Goal: Check status: Check status

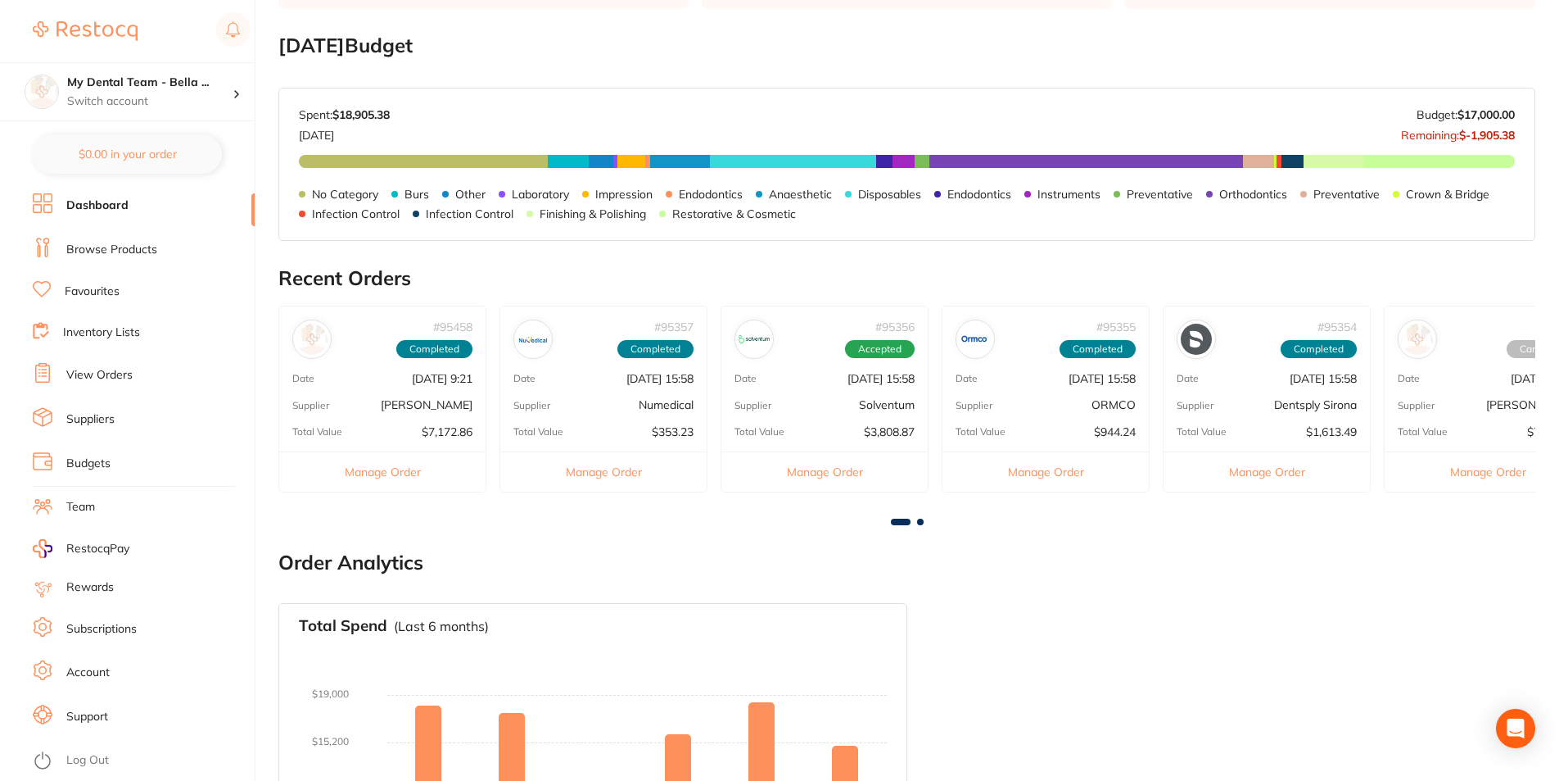
scroll to position [328, 0]
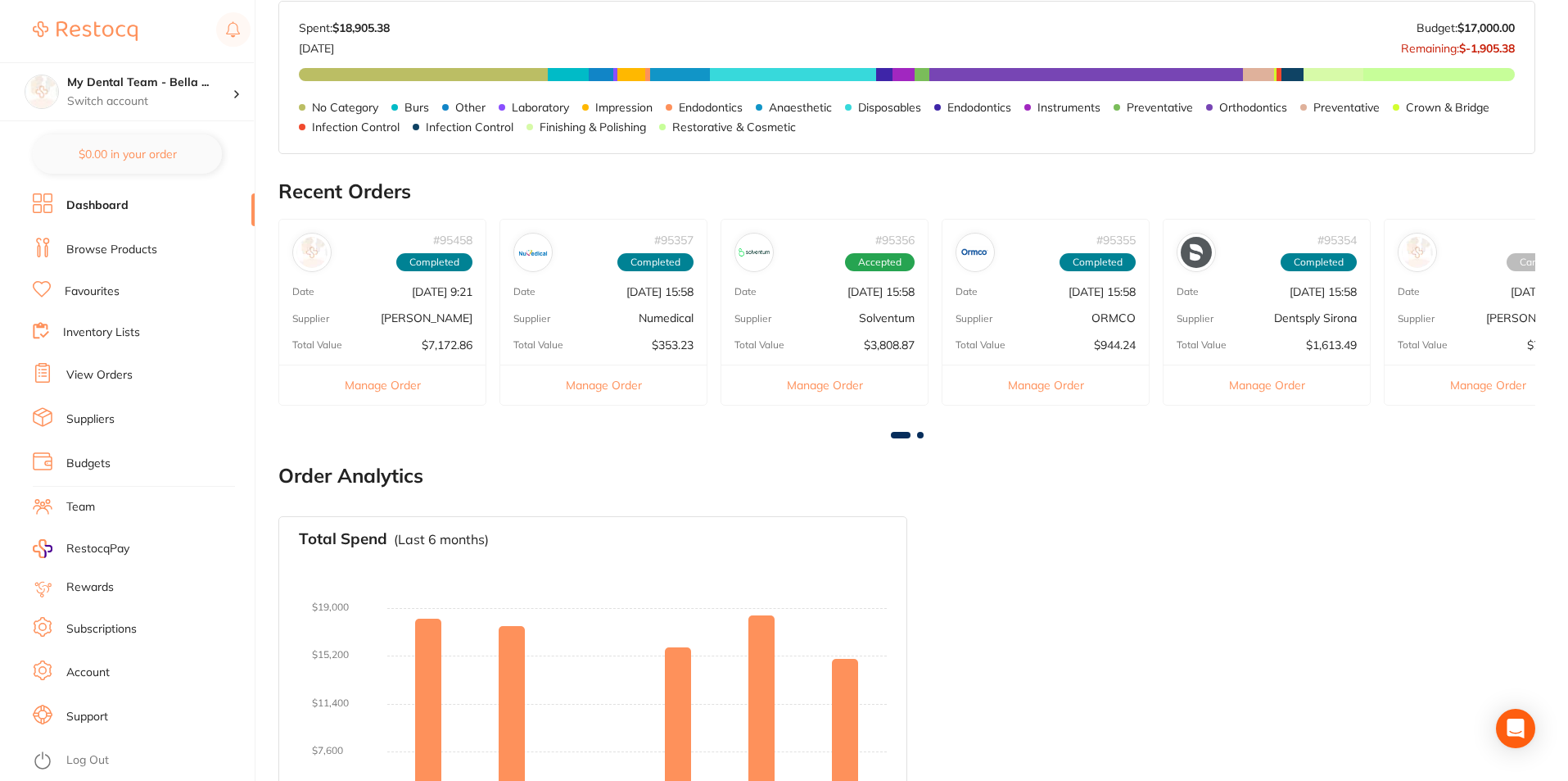
click at [129, 368] on link "View Orders" at bounding box center [98, 375] width 66 height 17
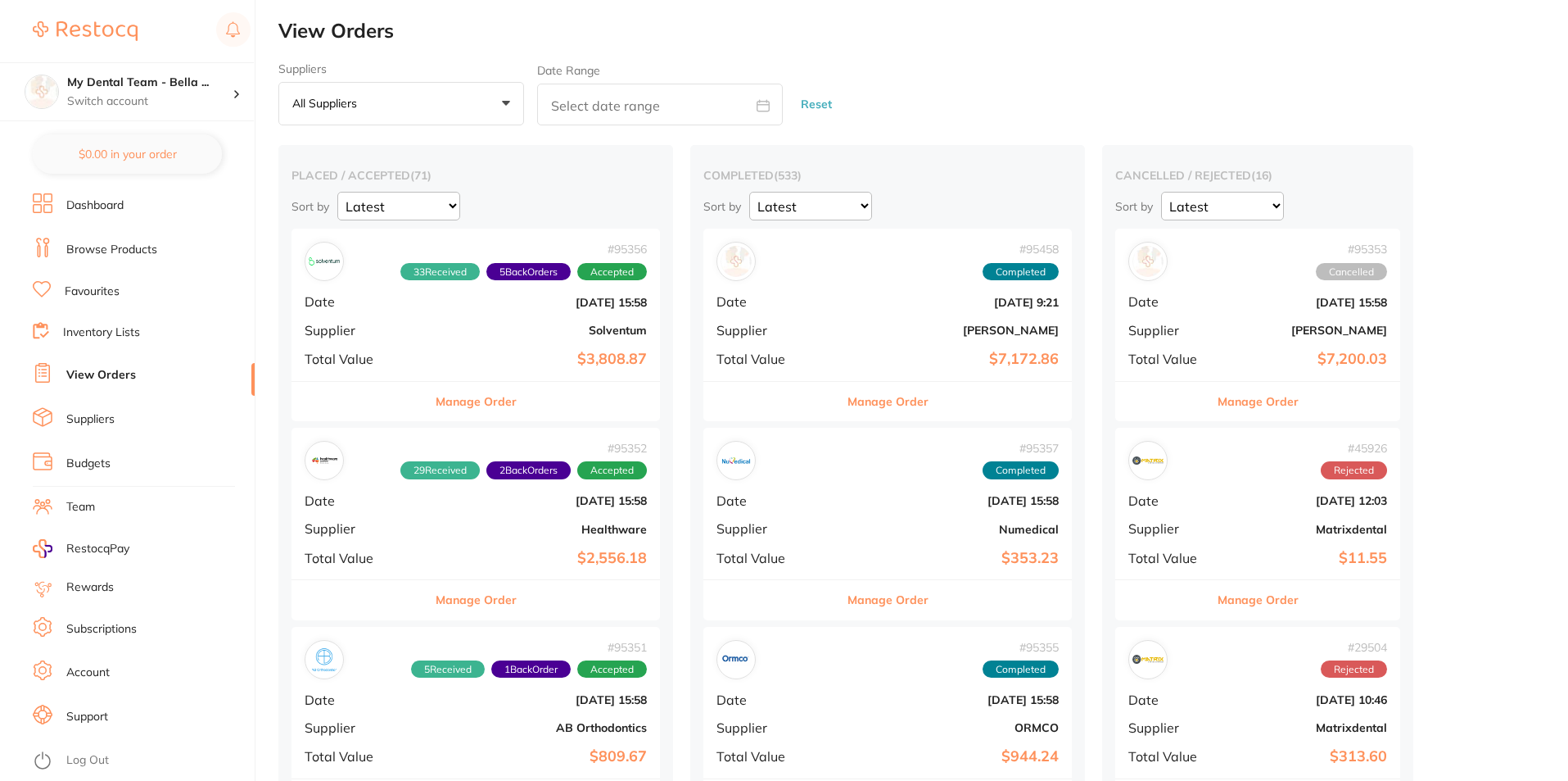
click at [461, 403] on button "Manage Order" at bounding box center [476, 402] width 81 height 39
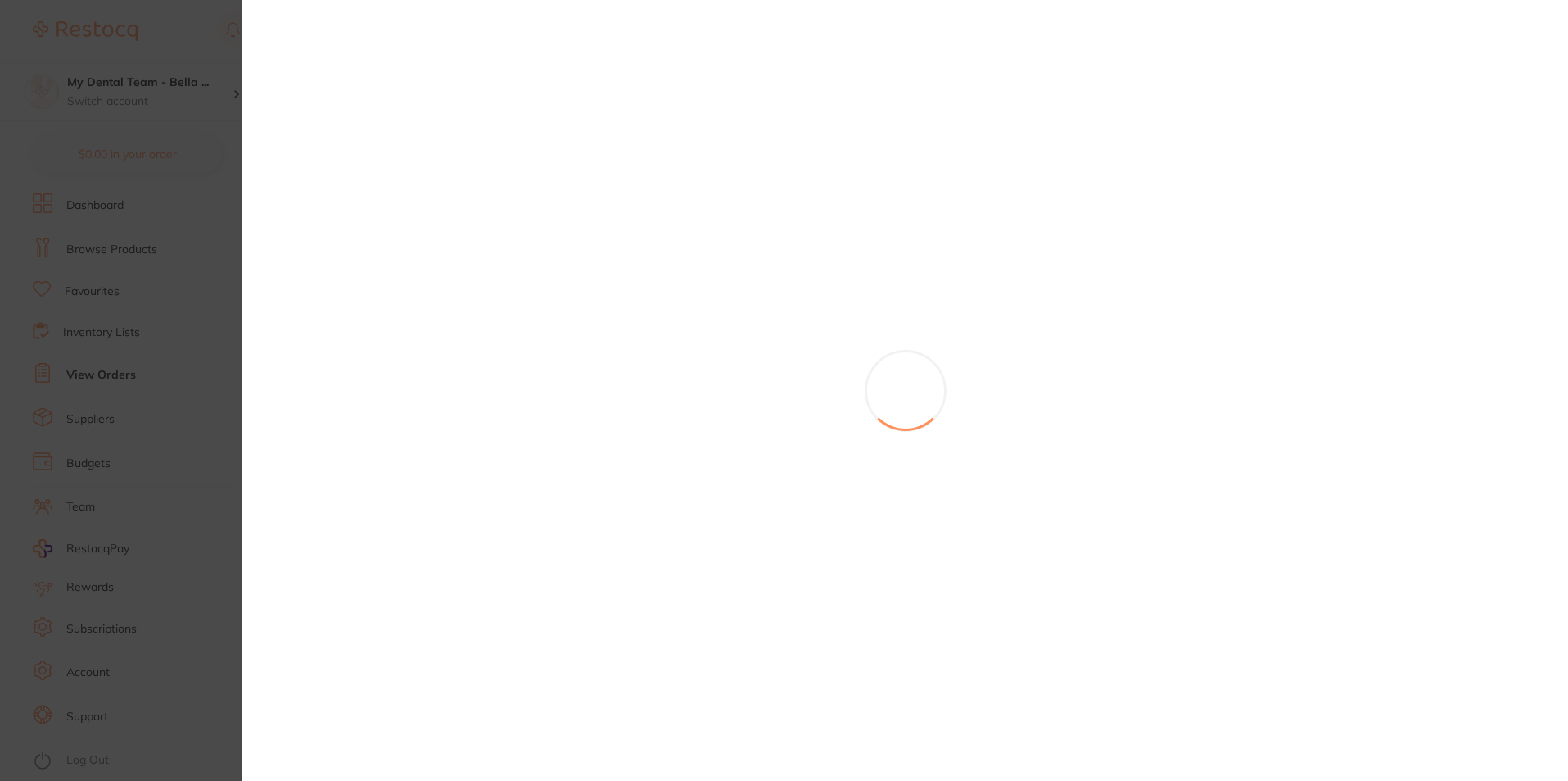
click at [139, 53] on section at bounding box center [784, 390] width 1568 height 781
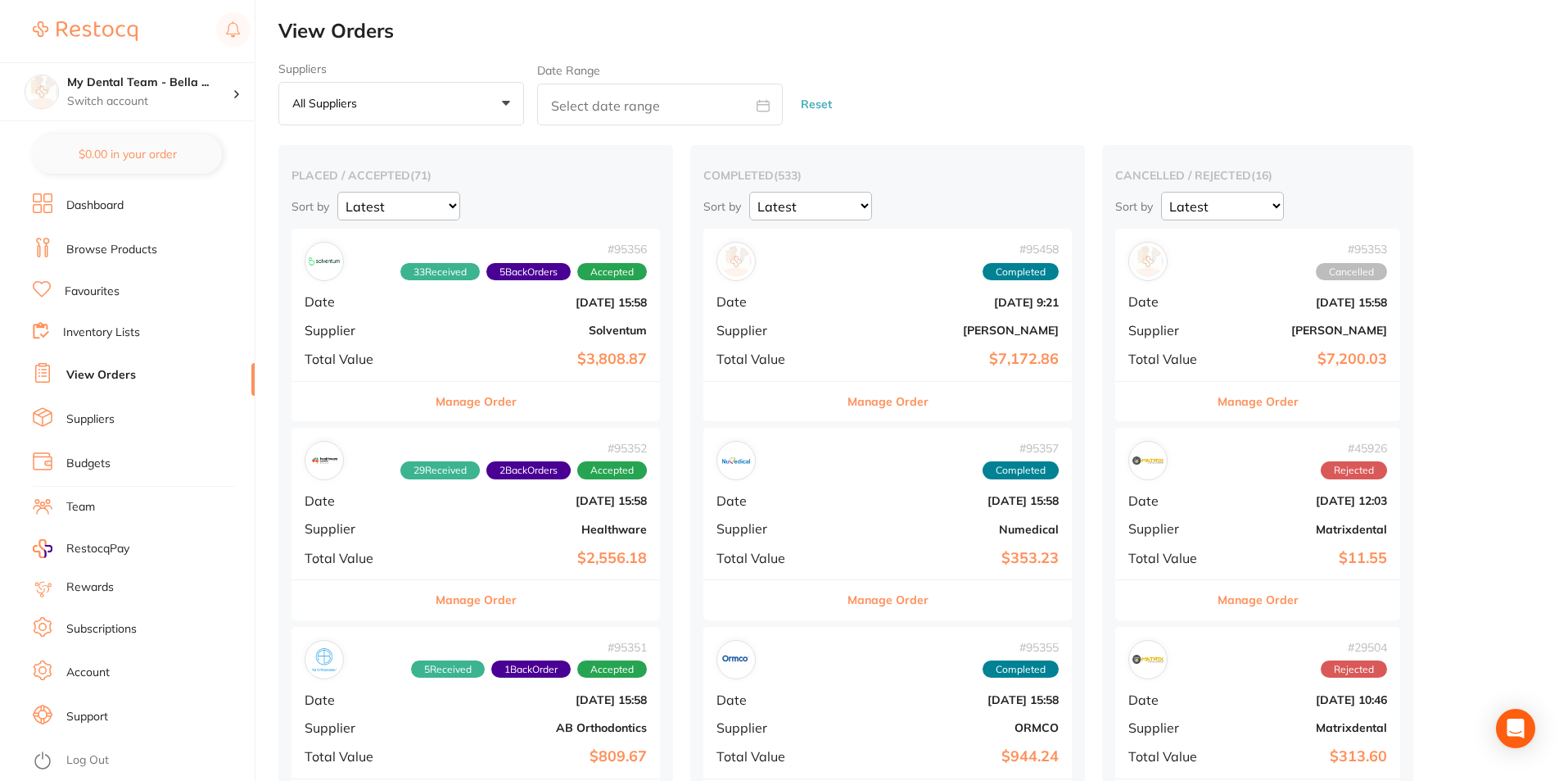
click at [847, 396] on button "Manage Order" at bounding box center [888, 402] width 81 height 39
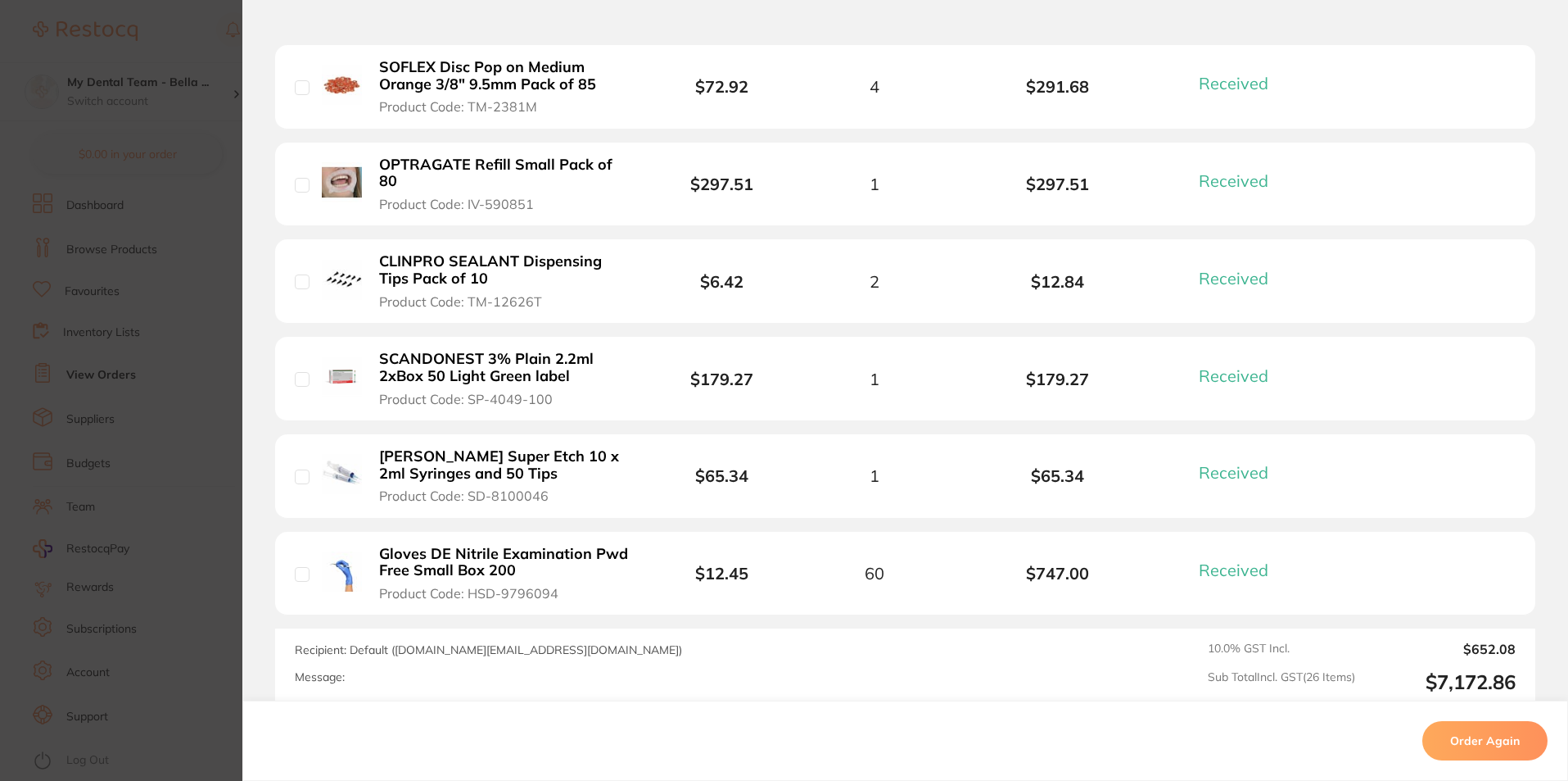
scroll to position [2540, 0]
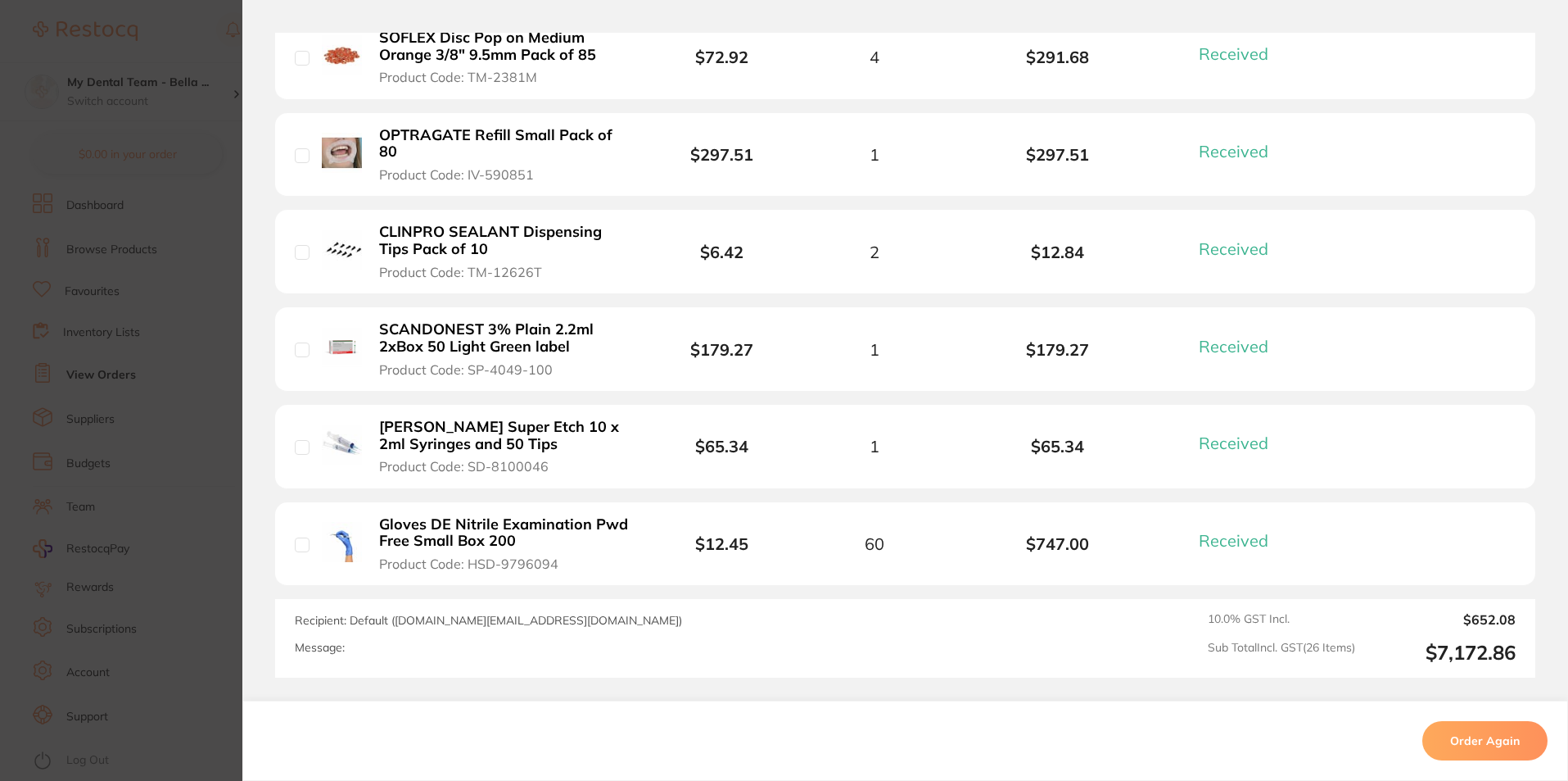
click at [210, 393] on section "Order ID: Restocq- 95458 Order Information 26 Received Completed Order Order Da…" at bounding box center [784, 390] width 1568 height 781
